Goal: Task Accomplishment & Management: Manage account settings

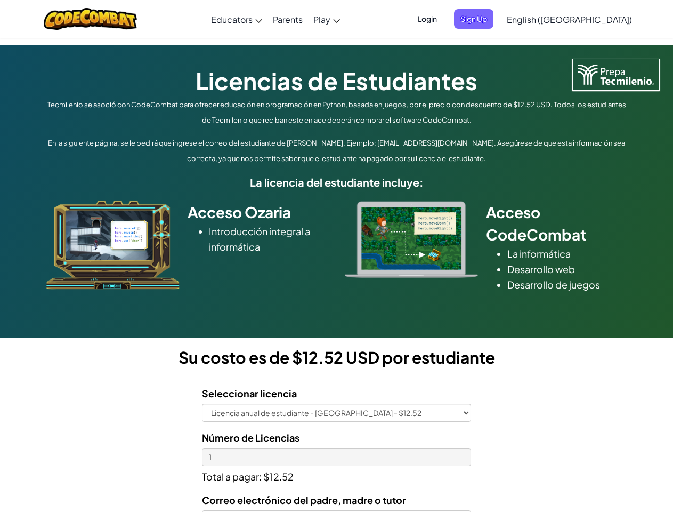
click at [337, 256] on div at bounding box center [411, 239] width 149 height 77
click at [444, 19] on span "Login" at bounding box center [428, 19] width 32 height 20
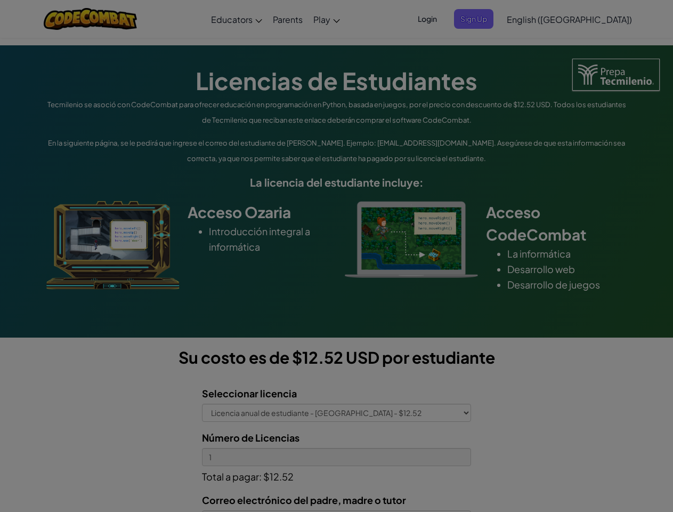
click at [0, 0] on input "Email or Username :" at bounding box center [0, 0] width 0 height 0
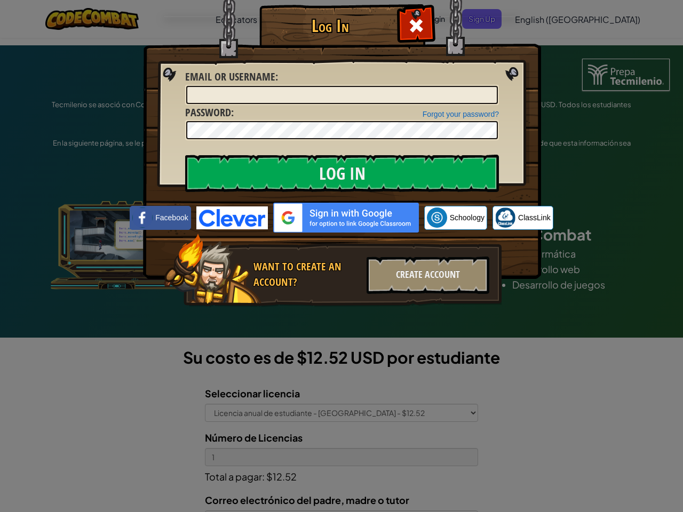
click at [539, 19] on div "Log In Unknown Error Email or Username : Forgot your password? Password : Log I…" at bounding box center [341, 256] width 683 height 512
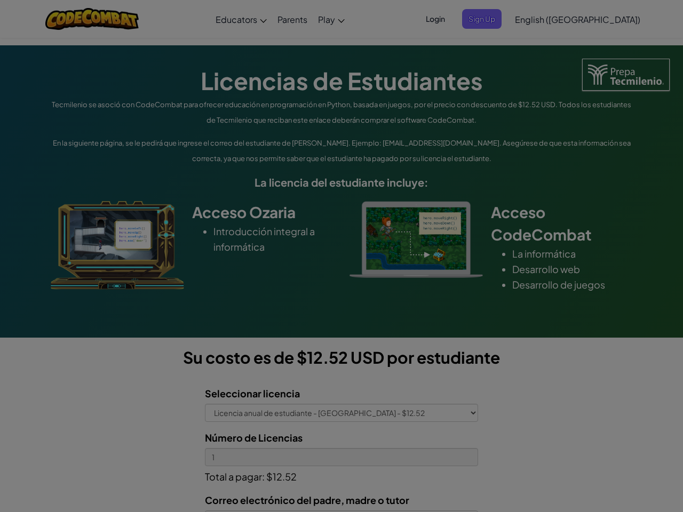
click at [596, 19] on div at bounding box center [341, 256] width 683 height 512
